Goal: Task Accomplishment & Management: Use online tool/utility

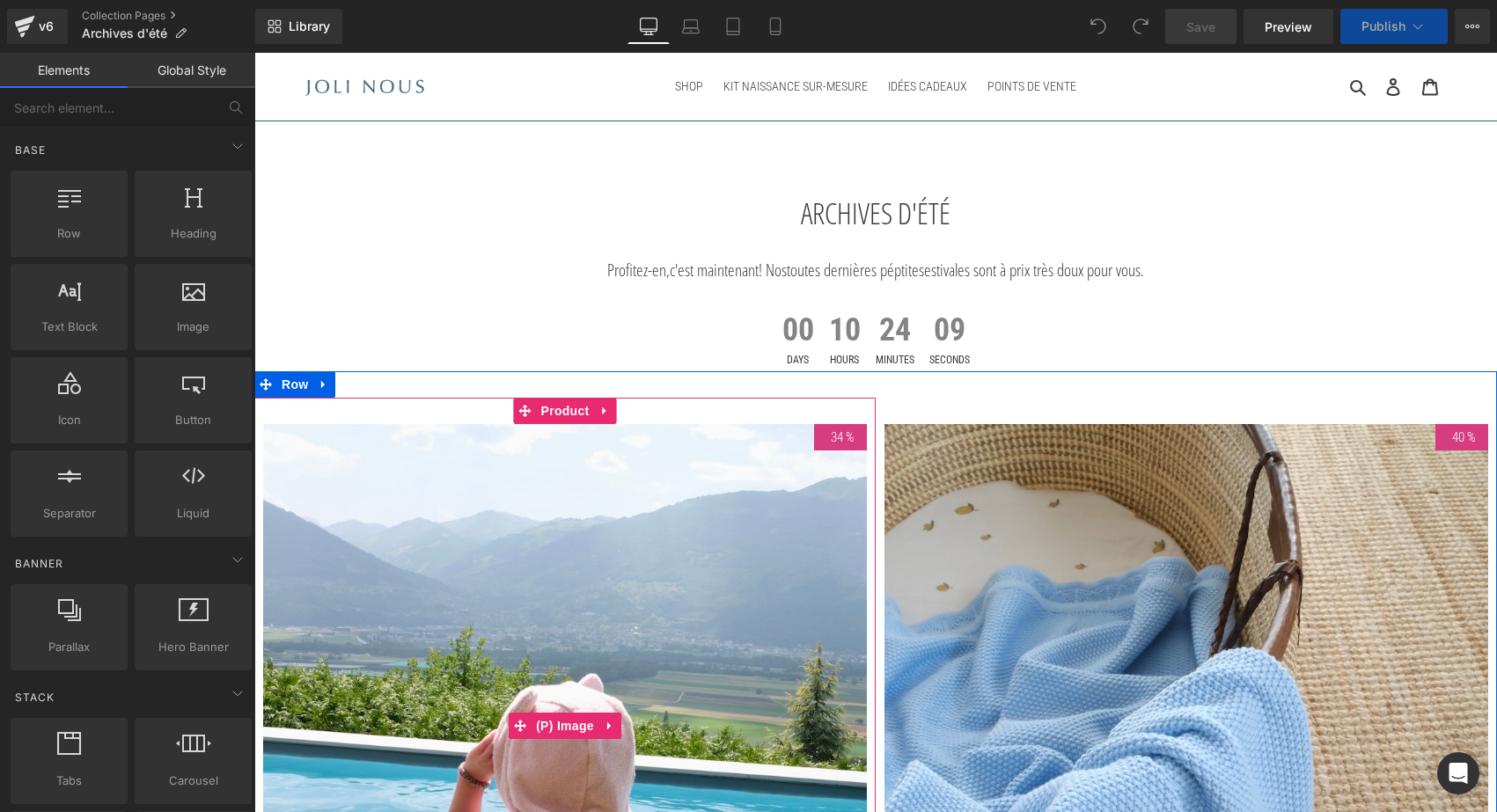
click at [578, 508] on img at bounding box center [565, 725] width 604 height 604
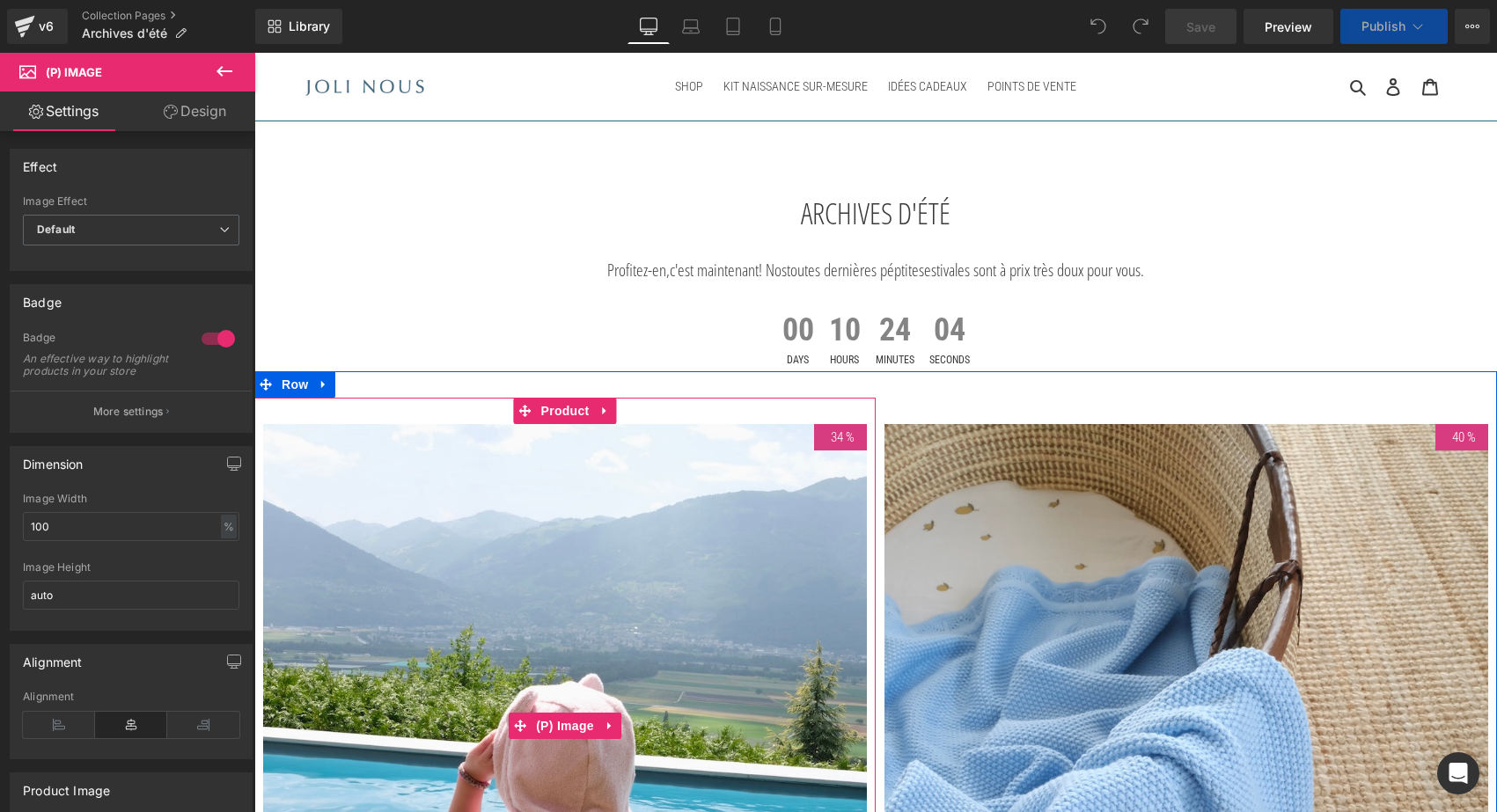
click at [436, 482] on img at bounding box center [565, 725] width 604 height 604
click at [558, 417] on span "Product" at bounding box center [565, 411] width 57 height 26
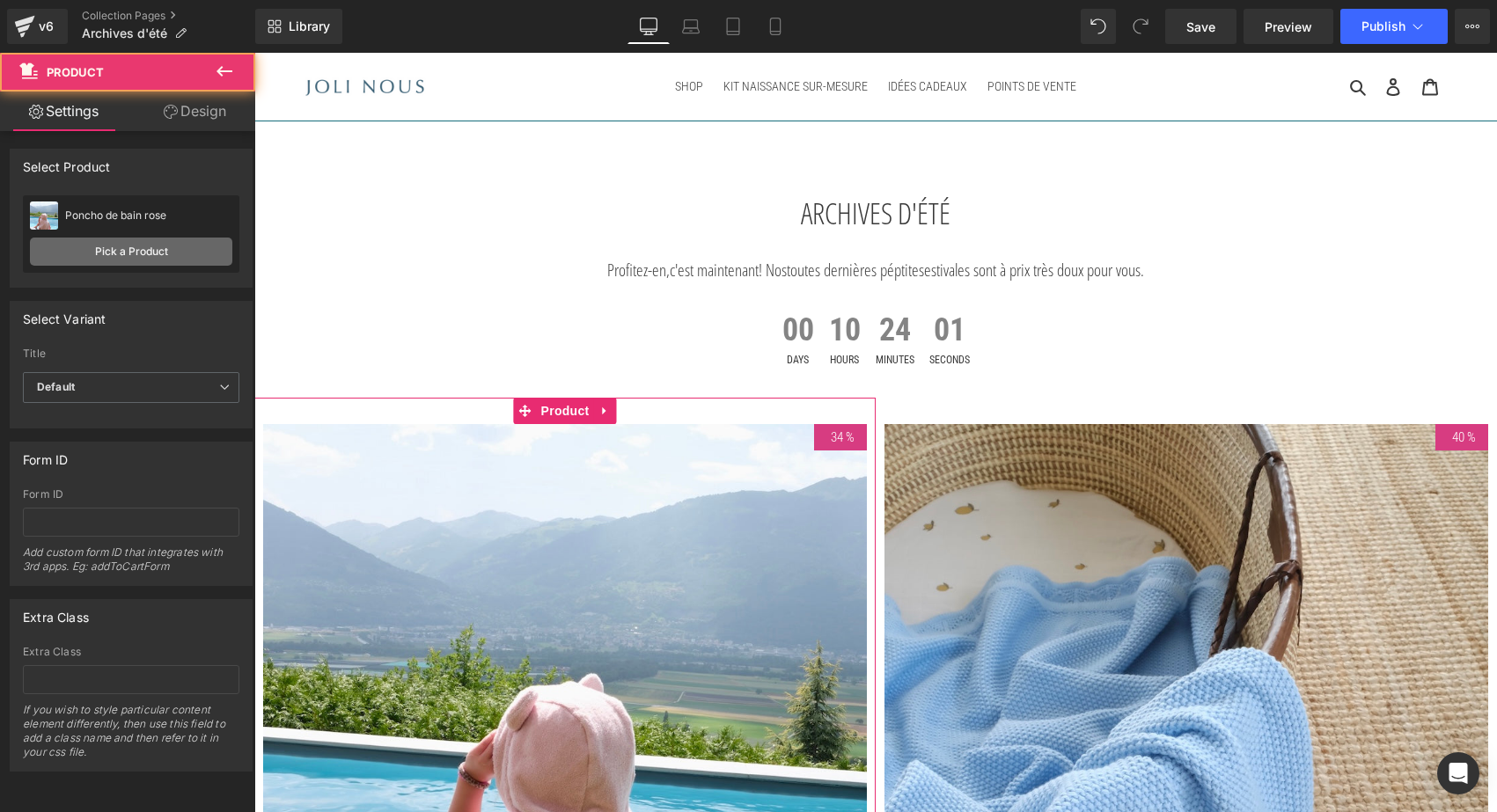
click at [114, 253] on link "Pick a Product" at bounding box center [131, 251] width 203 height 28
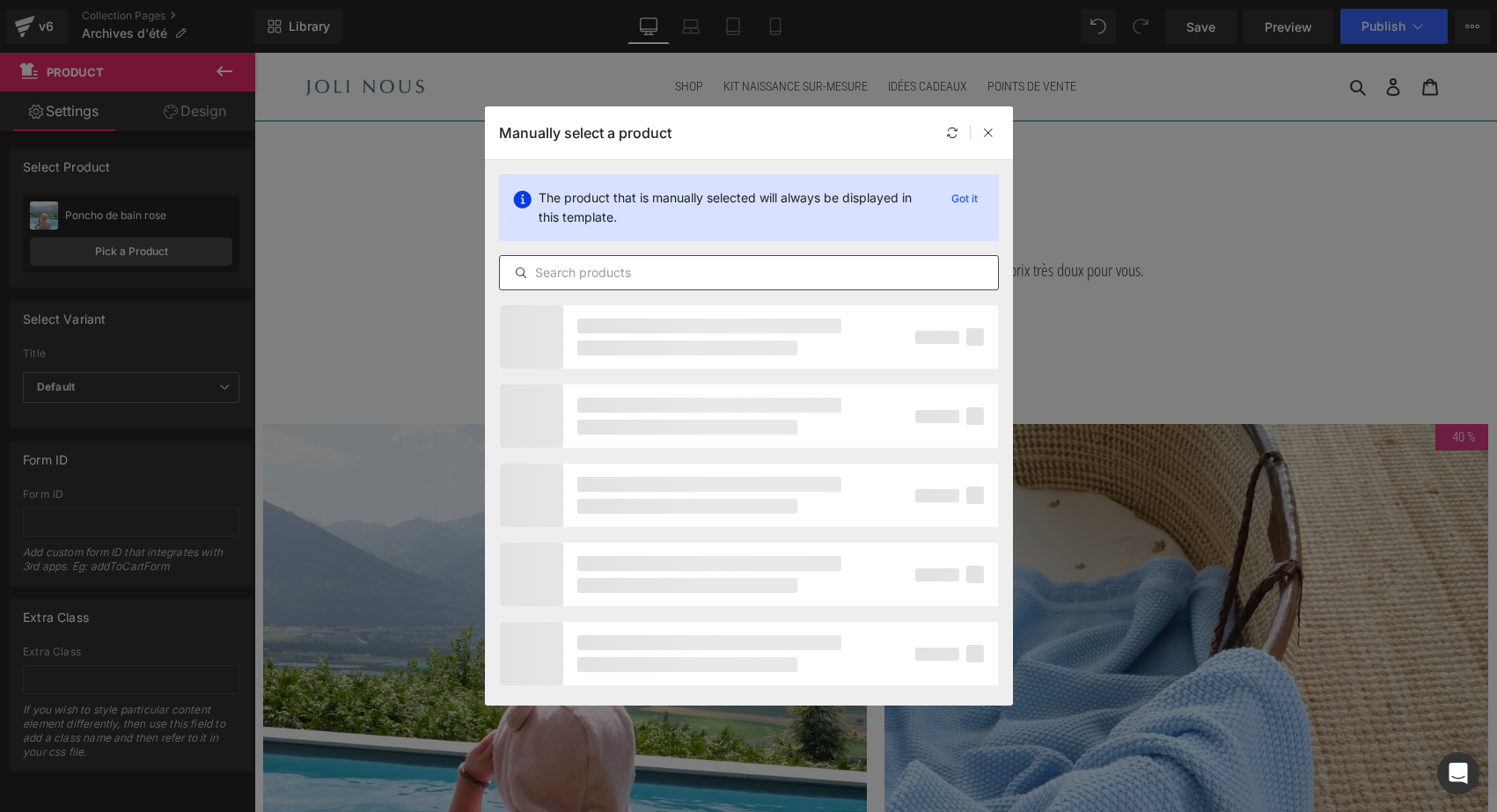
click at [576, 267] on input "text" at bounding box center [749, 273] width 499 height 21
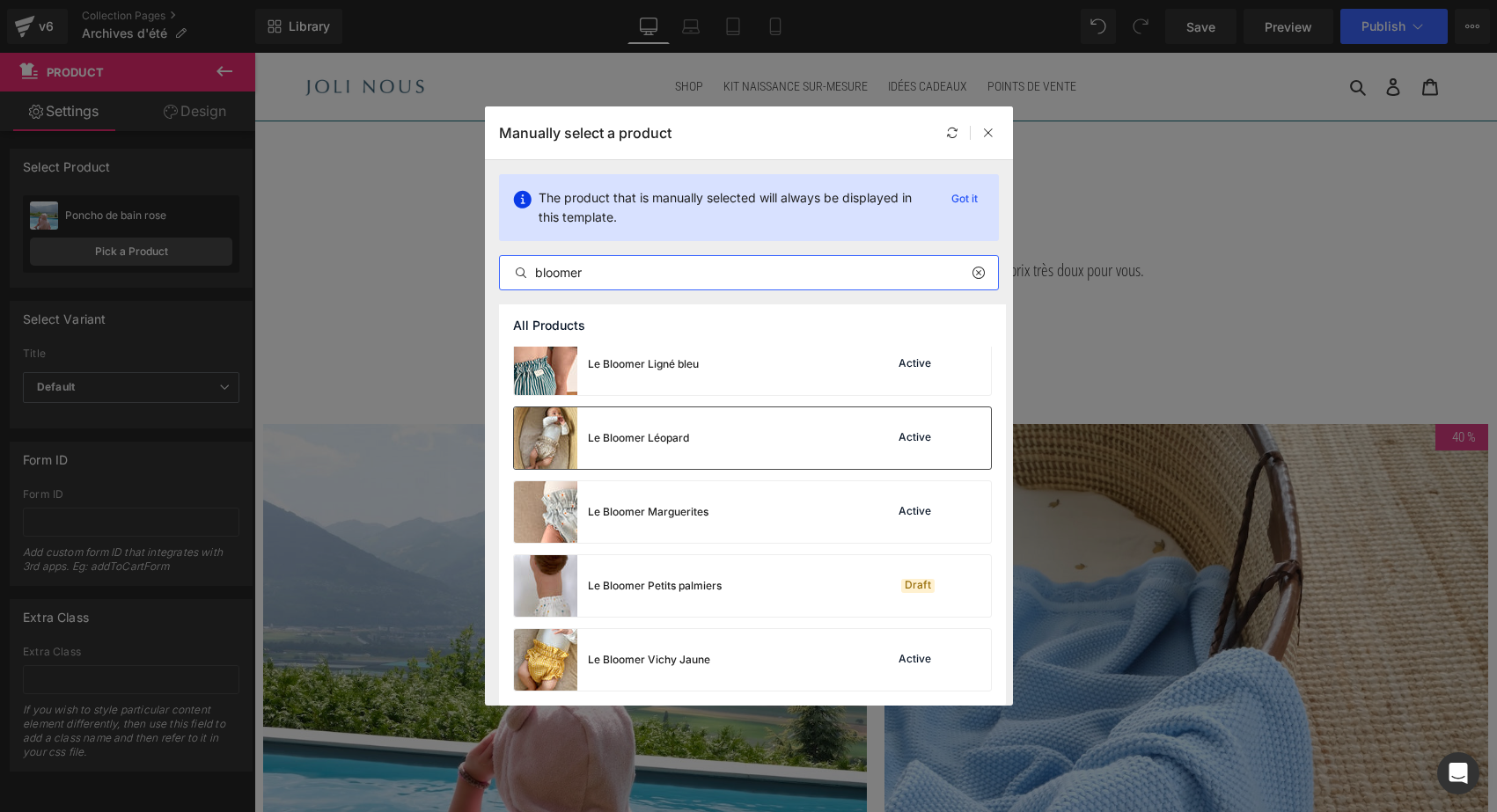
scroll to position [162, 0]
type input "bloomer"
click at [681, 512] on div "Le Bloomer Marguerites" at bounding box center [648, 512] width 121 height 16
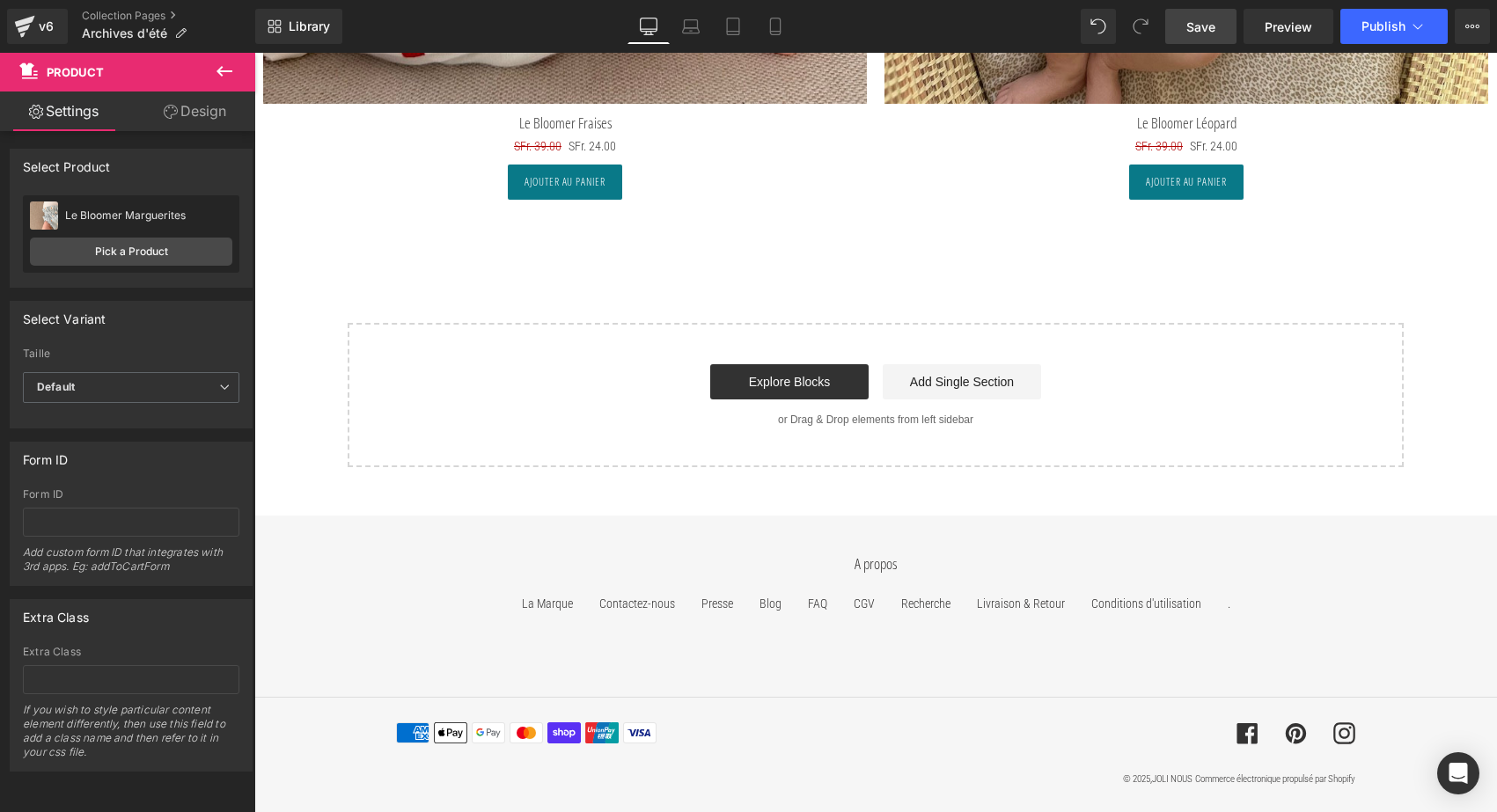
scroll to position [8707, 0]
click at [1397, 18] on button "Publish" at bounding box center [1394, 26] width 107 height 35
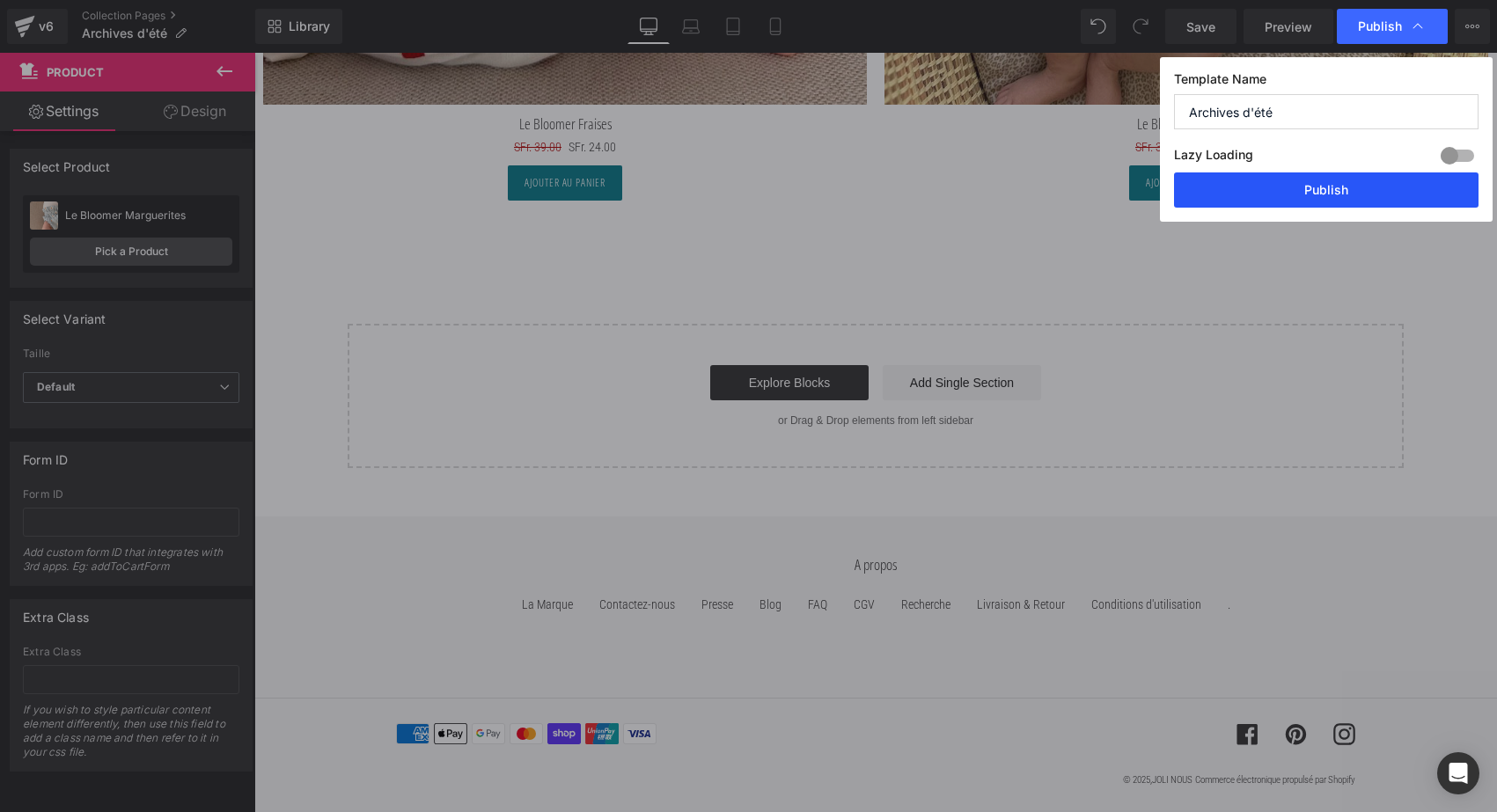
click at [1269, 189] on button "Publish" at bounding box center [1326, 190] width 304 height 35
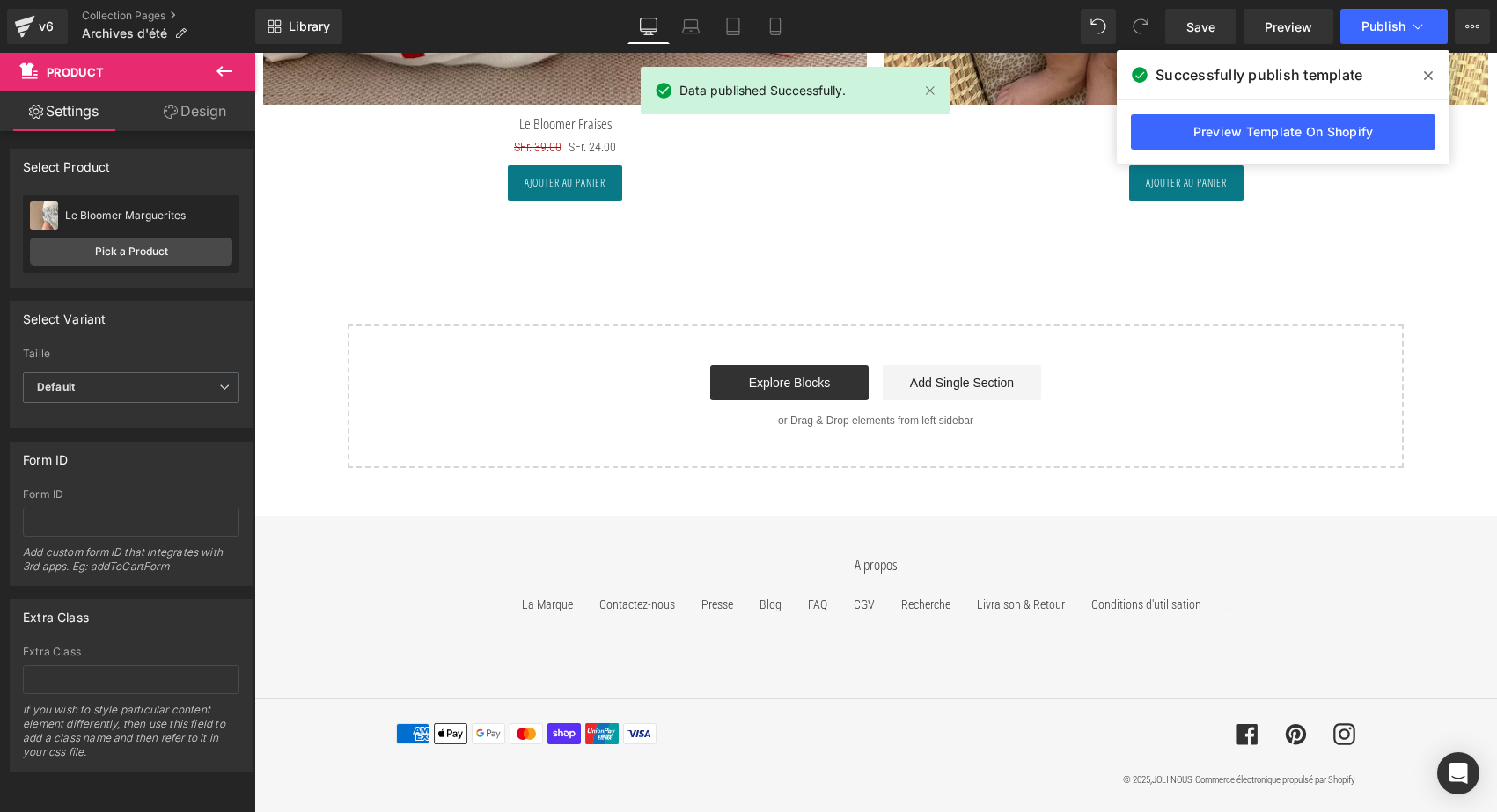
click at [123, 3] on div "v6 Collection Pages Archives d'été" at bounding box center [127, 26] width 255 height 53
click at [116, 20] on link "Collection Pages" at bounding box center [168, 15] width 173 height 14
